Goal: Information Seeking & Learning: Learn about a topic

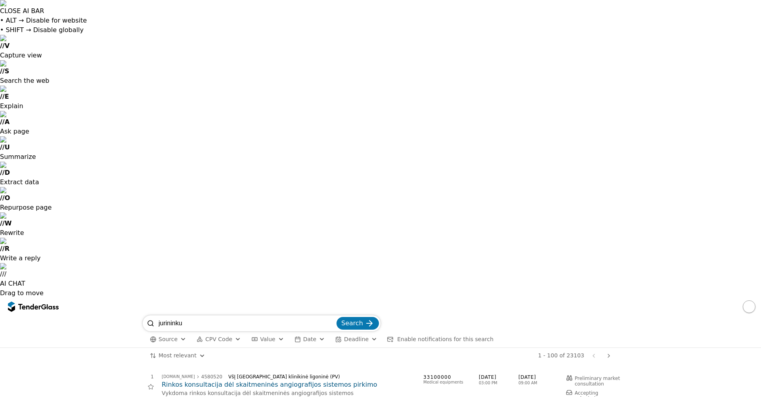
type input "jurininku"
click at [336, 317] on button "Search" at bounding box center [357, 323] width 42 height 13
click at [275, 315] on input "jurininku" at bounding box center [247, 323] width 176 height 16
type input "jurininku sveikatos"
click at [336, 317] on button "Search" at bounding box center [357, 323] width 42 height 13
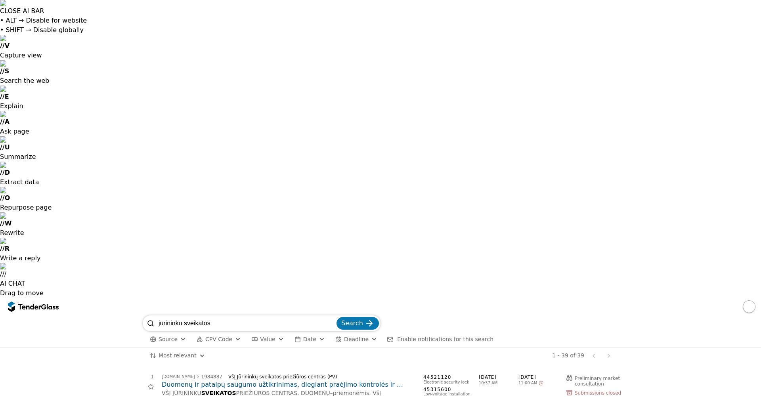
click at [245, 315] on input "jurininku sveikatos" at bounding box center [247, 323] width 176 height 16
type input "jurininku sveikatos prieziuros centras"
click at [336, 317] on button "Search" at bounding box center [357, 323] width 42 height 13
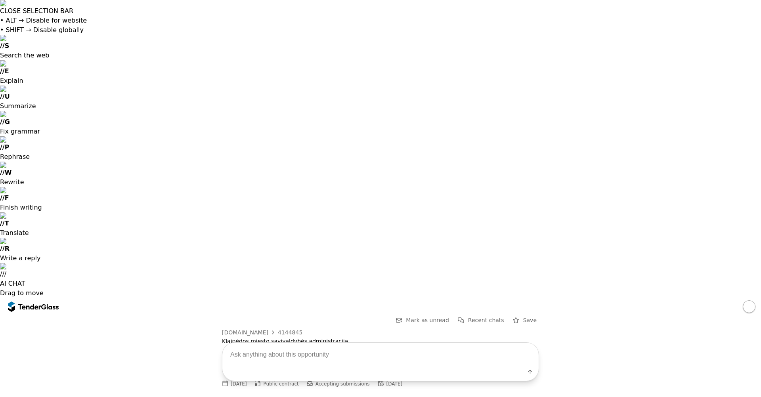
drag, startPoint x: 342, startPoint y: 303, endPoint x: 443, endPoint y: 305, distance: 100.7
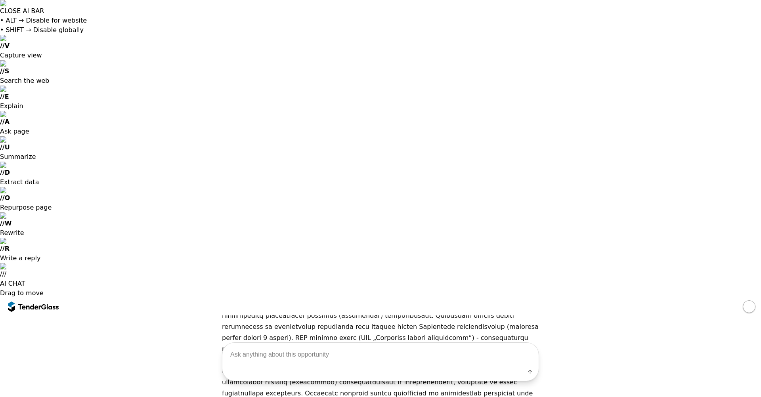
scroll to position [119, 0]
drag, startPoint x: 476, startPoint y: 208, endPoint x: 460, endPoint y: 204, distance: 16.8
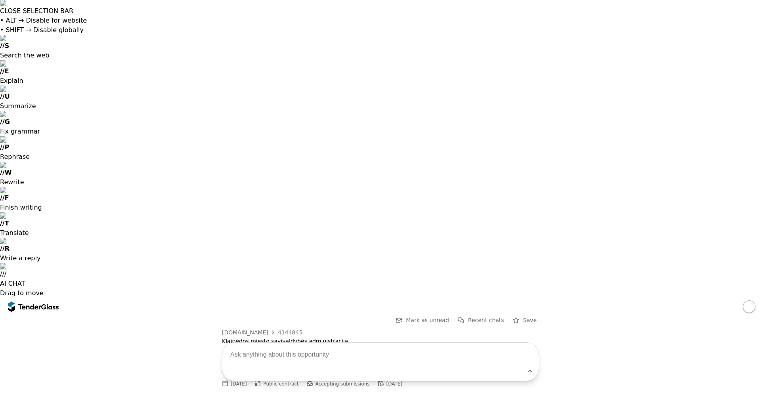
click at [531, 317] on span "Save" at bounding box center [529, 320] width 13 height 6
drag, startPoint x: 372, startPoint y: 105, endPoint x: 321, endPoint y: 329, distance: 229.7
click at [321, 329] on div "Go Back Mark as unread Recent chats Remove from saved viesiejipirkimai.lt 41448…" at bounding box center [380, 356] width 761 height 82
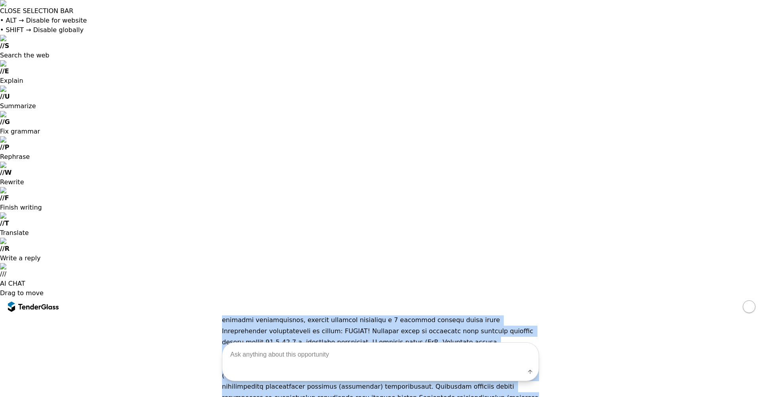
scroll to position [119, 0]
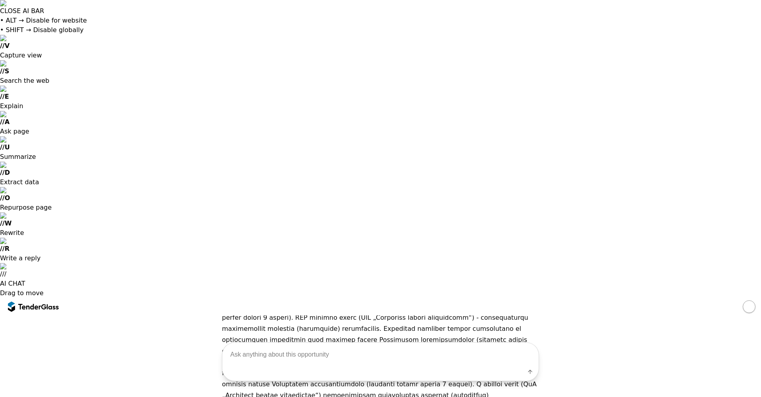
scroll to position [0, 0]
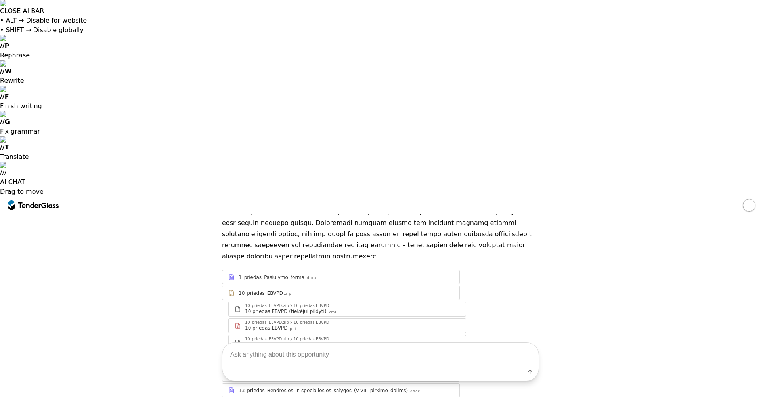
scroll to position [400, 0]
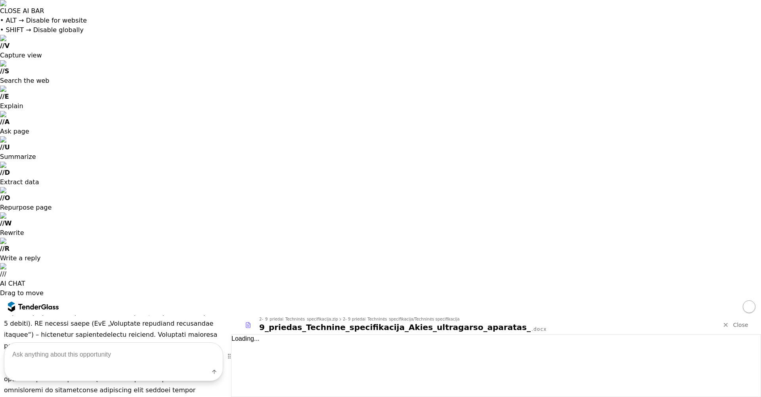
scroll to position [555, 0]
click at [100, 367] on div "Label" at bounding box center [113, 374] width 218 height 14
click at [100, 364] on textarea at bounding box center [113, 354] width 218 height 23
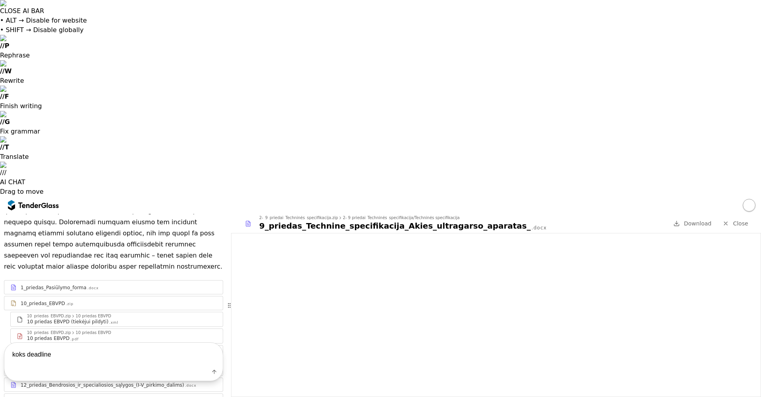
type textarea "koks deadline?"
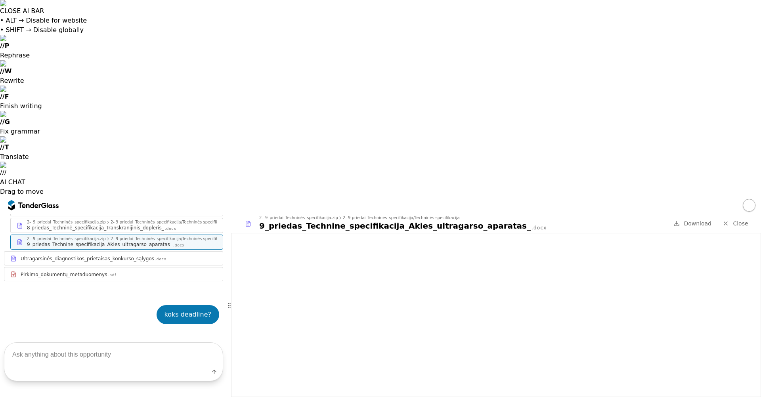
scroll to position [863, 0]
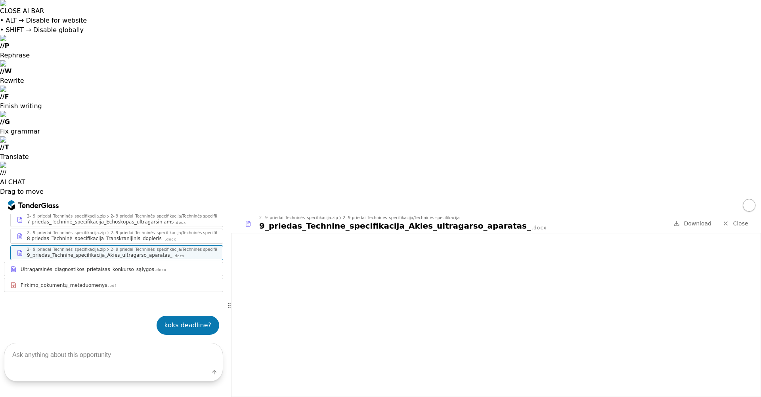
scroll to position [874, 0]
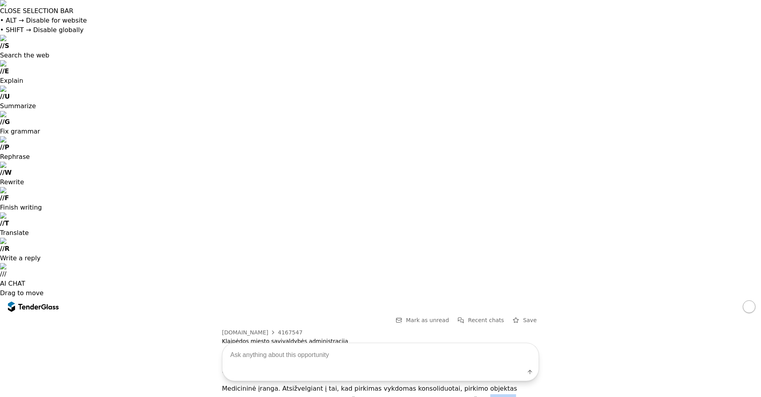
drag, startPoint x: 423, startPoint y: 100, endPoint x: 351, endPoint y: 160, distance: 93.7
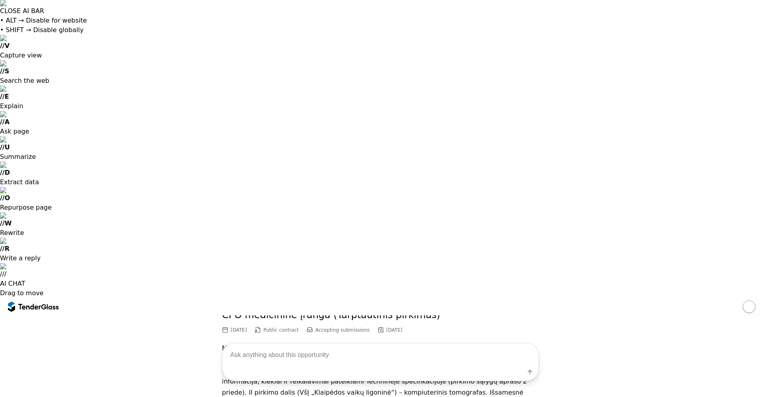
scroll to position [43, 0]
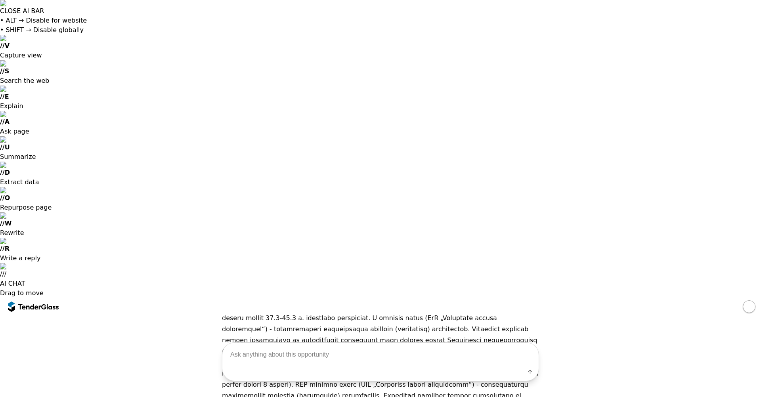
scroll to position [119, 0]
drag, startPoint x: 465, startPoint y: 206, endPoint x: 533, endPoint y: 208, distance: 68.2
copy p "akies ultragarso aparatas"
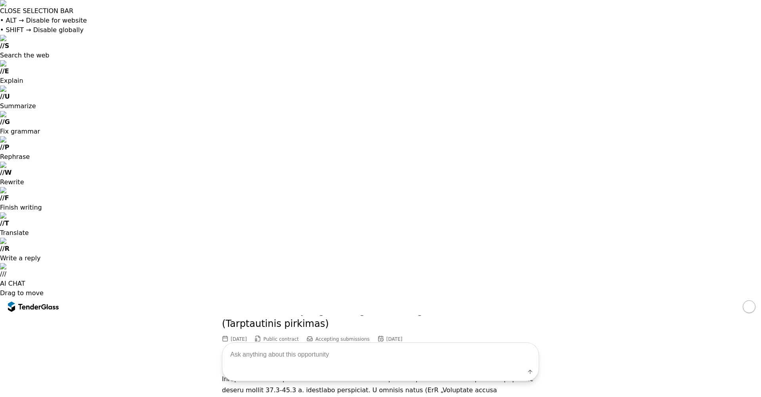
scroll to position [0, 0]
